Goal: Transaction & Acquisition: Purchase product/service

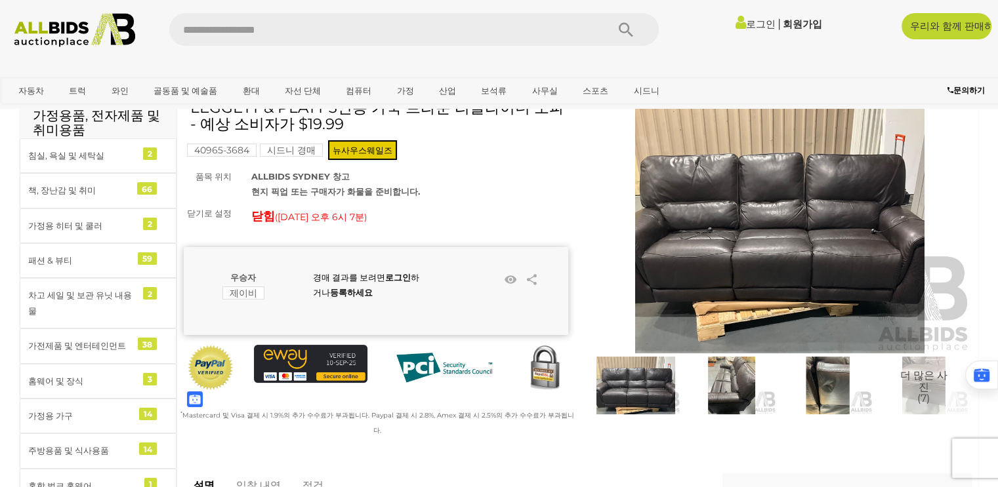
scroll to position [66, 0]
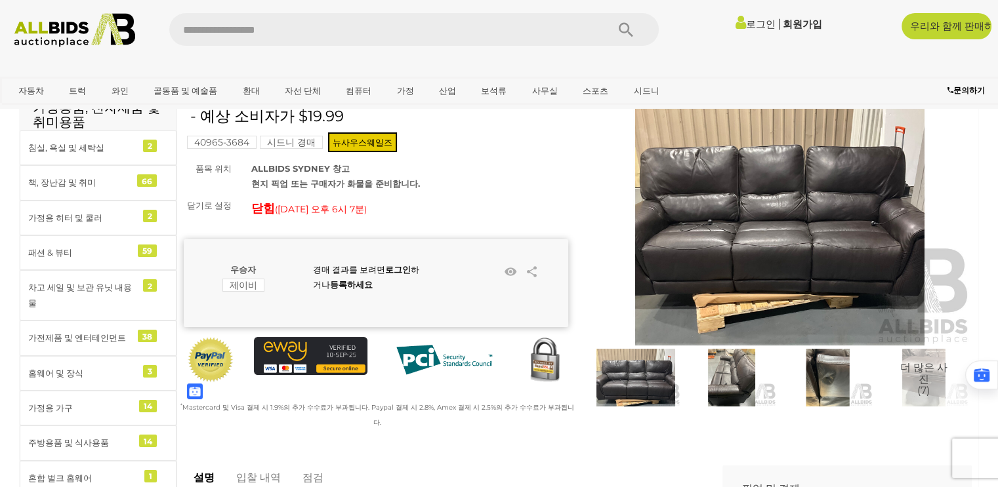
click at [723, 385] on img at bounding box center [731, 378] width 89 height 58
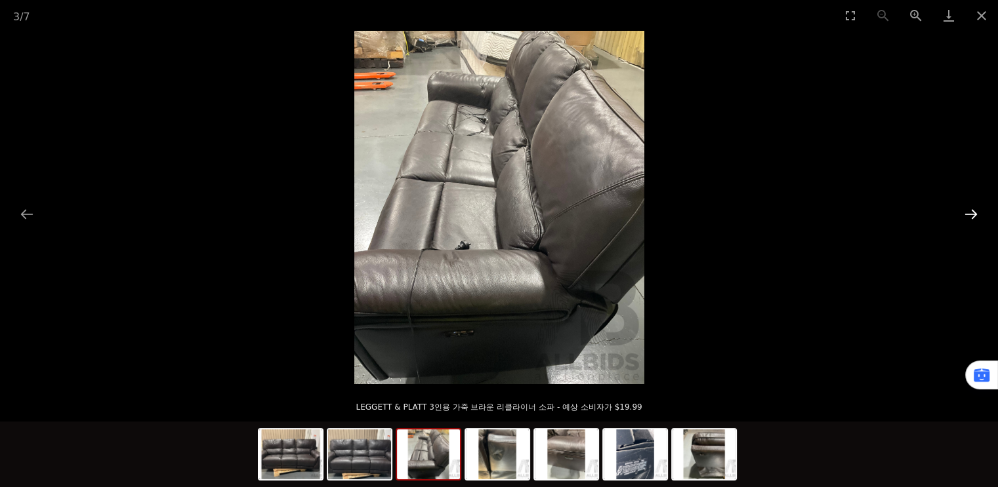
click at [964, 211] on button "다음 슬라이드" at bounding box center [971, 214] width 28 height 26
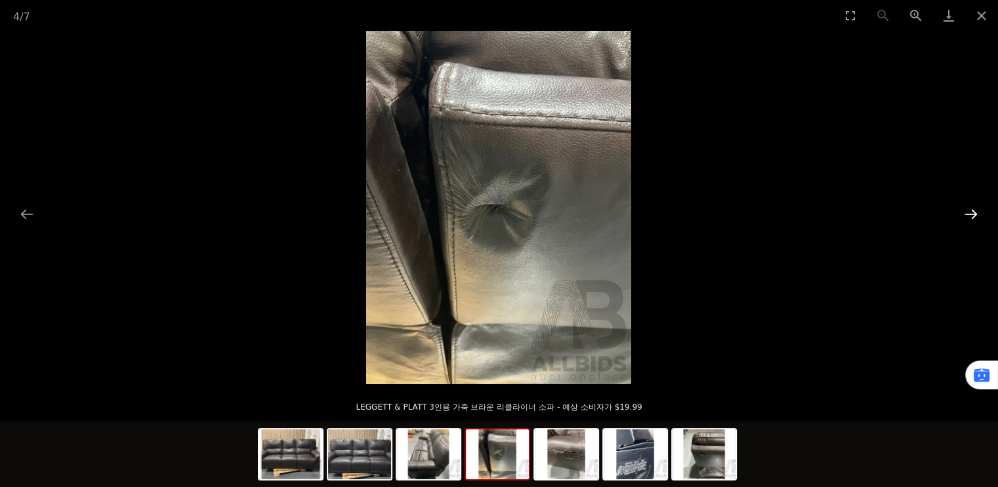
click at [964, 211] on button "다음 슬라이드" at bounding box center [971, 214] width 28 height 26
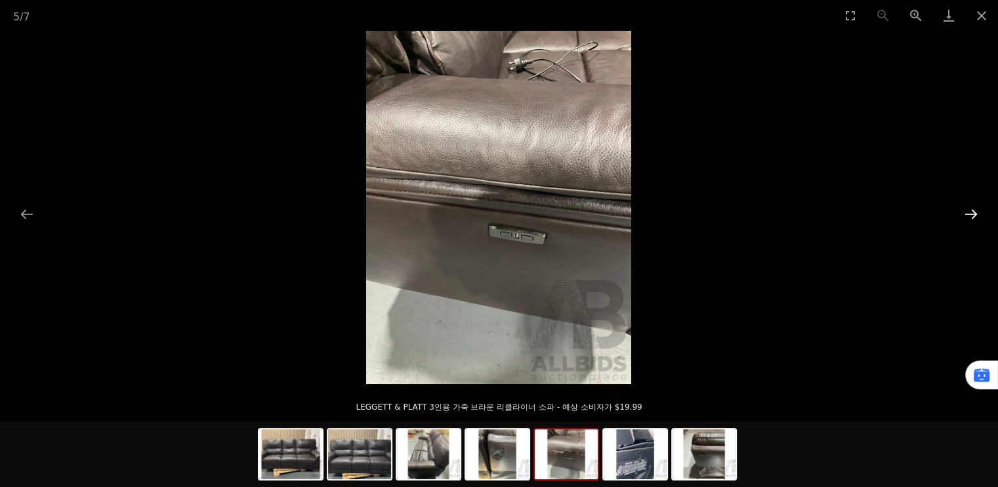
click at [964, 211] on button "다음 슬라이드" at bounding box center [971, 214] width 28 height 26
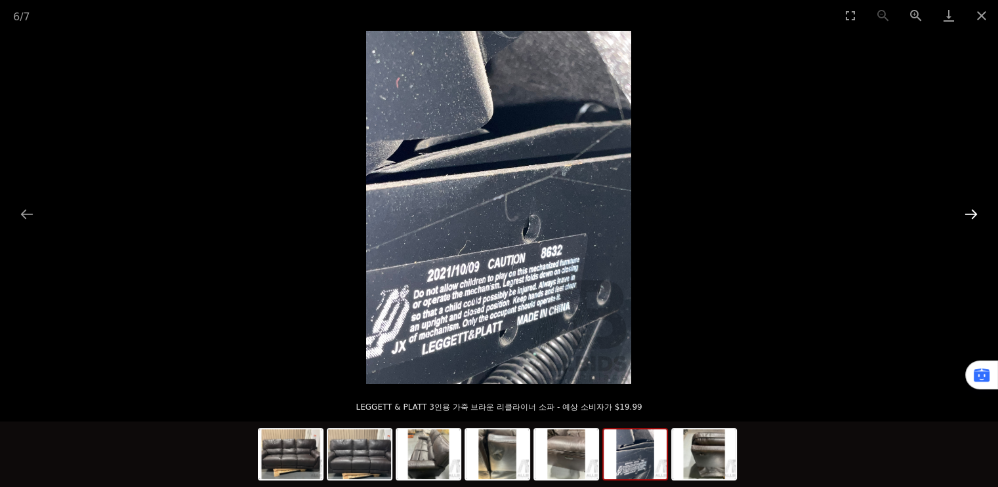
click at [964, 211] on button "다음 슬라이드" at bounding box center [971, 214] width 28 height 26
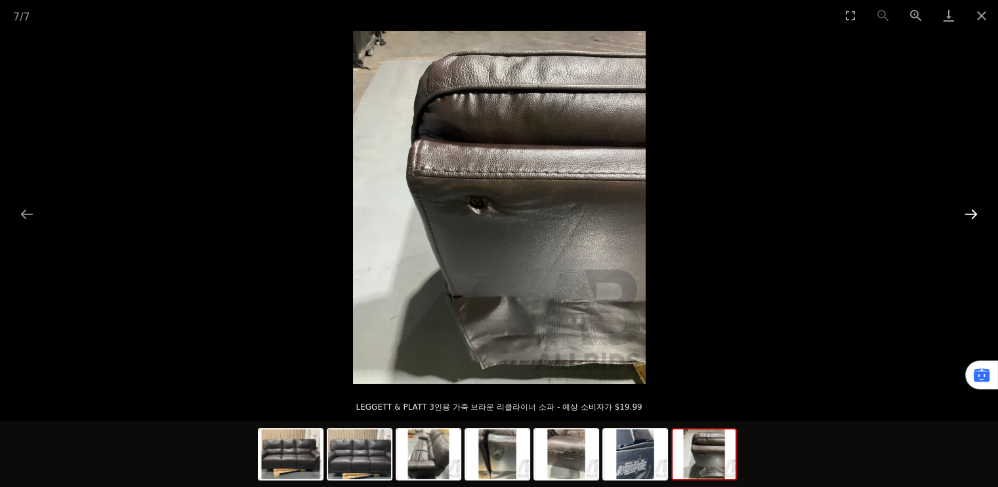
click at [964, 211] on button "다음 슬라이드" at bounding box center [971, 214] width 28 height 26
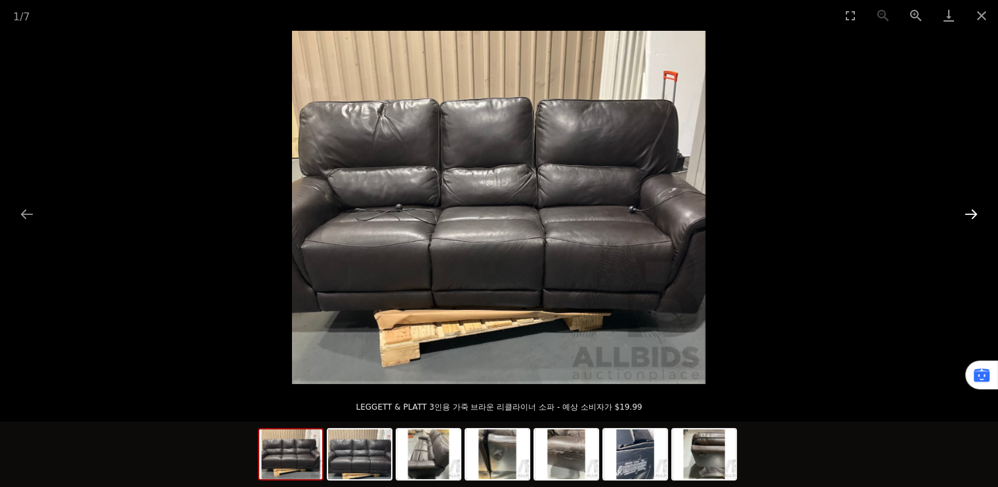
click at [964, 211] on button "다음 슬라이드" at bounding box center [971, 214] width 28 height 26
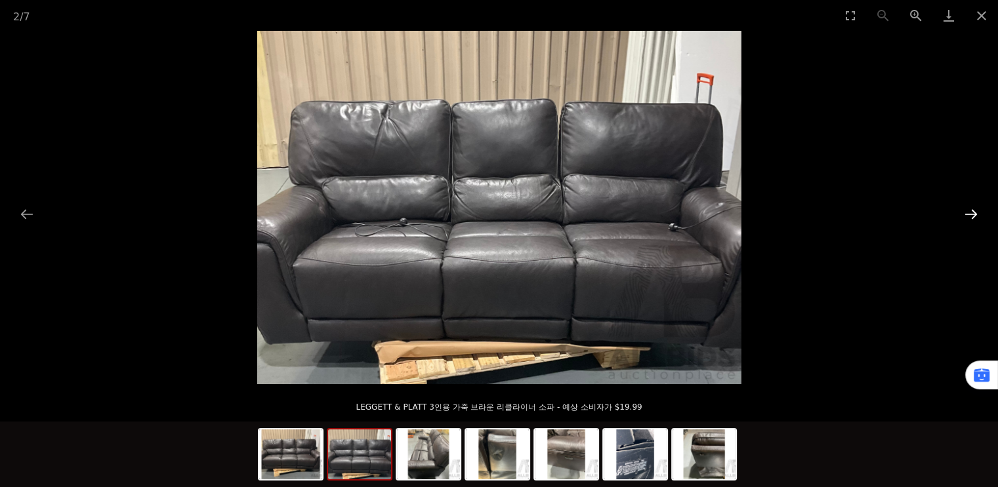
click at [964, 211] on button "다음 슬라이드" at bounding box center [971, 214] width 28 height 26
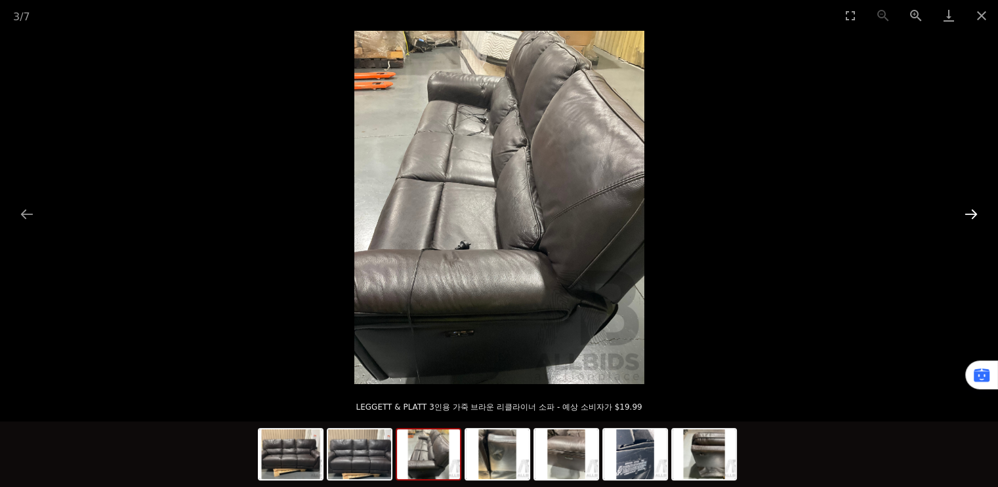
click at [964, 211] on button "다음 슬라이드" at bounding box center [971, 214] width 28 height 26
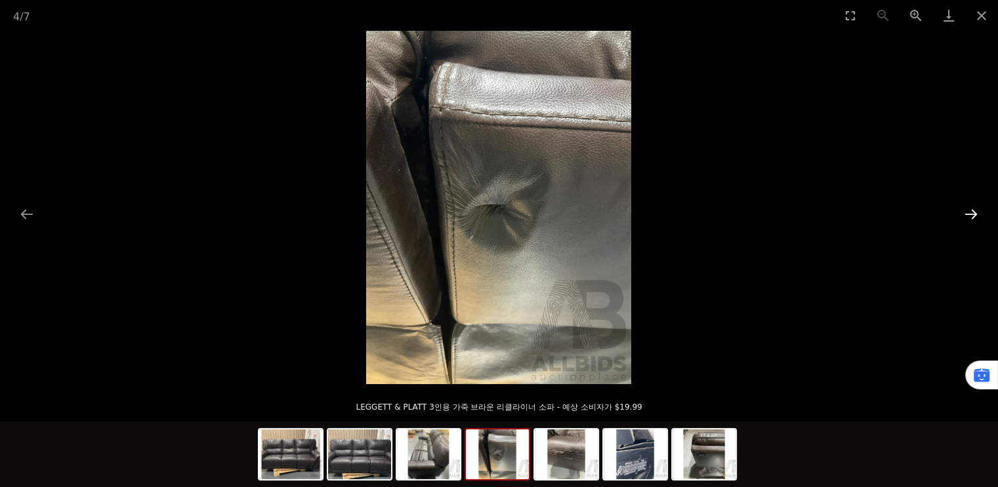
click at [964, 211] on button "다음 슬라이드" at bounding box center [971, 214] width 28 height 26
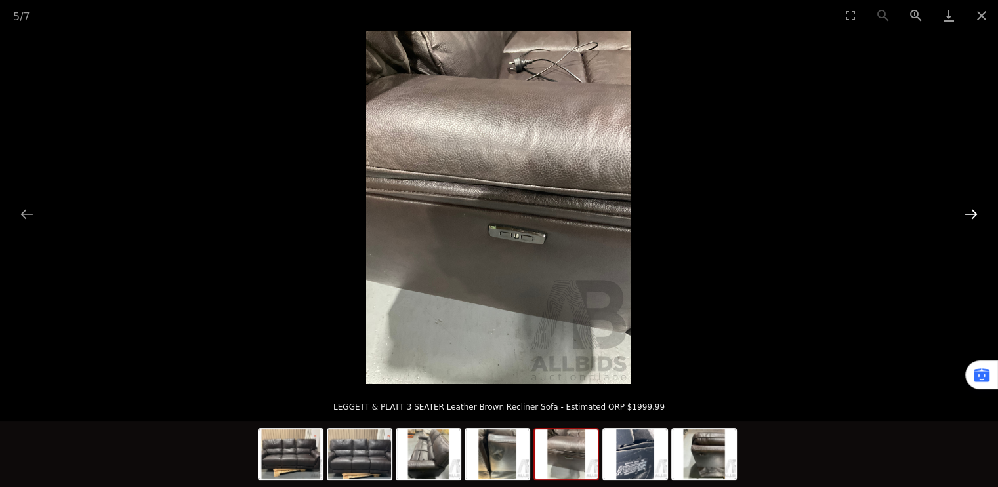
click at [964, 211] on button "다음 슬라이드" at bounding box center [971, 214] width 28 height 26
